Goal: Transaction & Acquisition: Download file/media

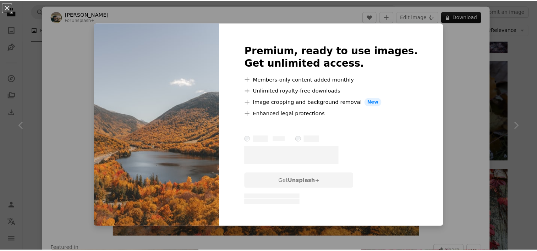
scroll to position [7238, 0]
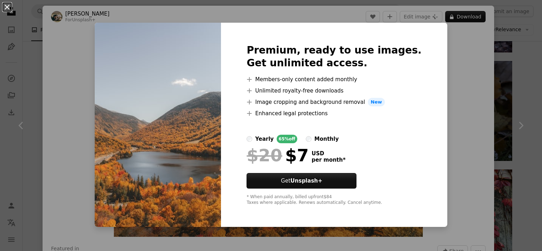
click at [4, 9] on button "An X shape" at bounding box center [7, 7] width 9 height 9
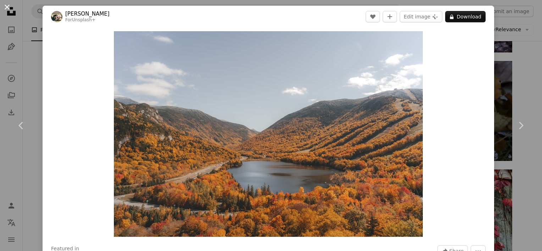
click at [7, 6] on button "An X shape" at bounding box center [7, 7] width 9 height 9
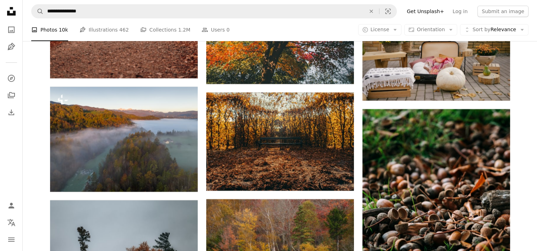
scroll to position [7770, 0]
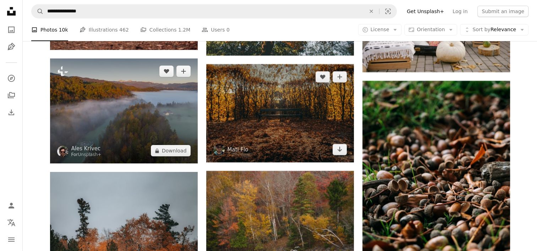
drag, startPoint x: 137, startPoint y: 111, endPoint x: 347, endPoint y: 74, distance: 213.3
click at [137, 111] on img at bounding box center [124, 111] width 148 height 105
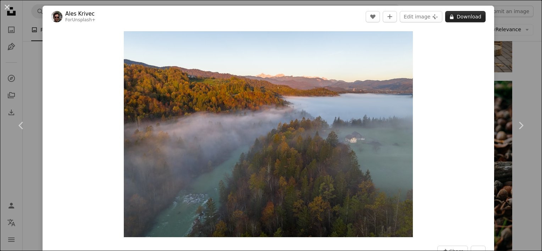
click at [468, 15] on button "A lock Download" at bounding box center [465, 16] width 40 height 11
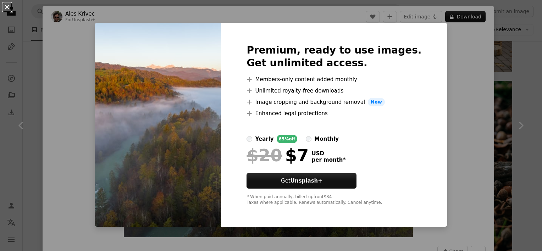
click at [6, 8] on button "An X shape" at bounding box center [7, 7] width 9 height 9
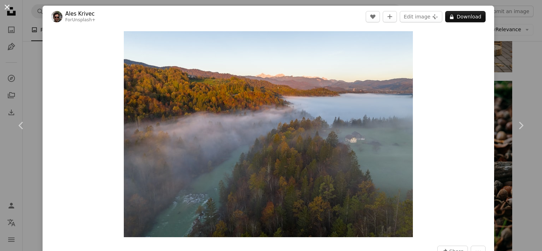
click at [7, 10] on button "An X shape" at bounding box center [7, 7] width 9 height 9
